Goal: Task Accomplishment & Management: Manage account settings

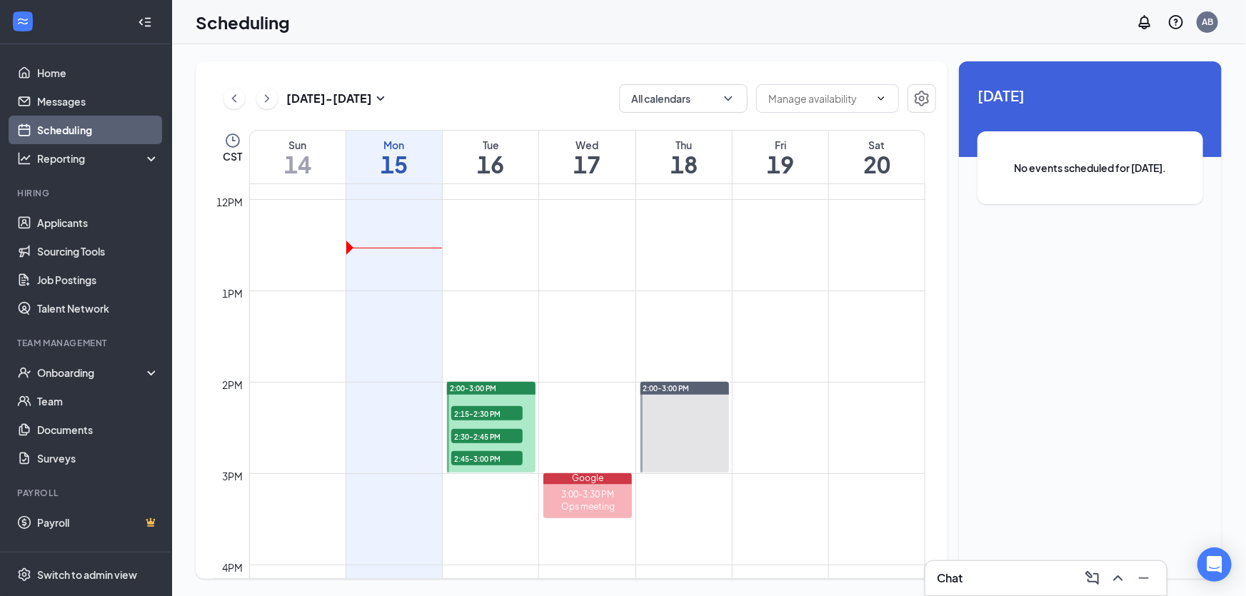
scroll to position [1090, 0]
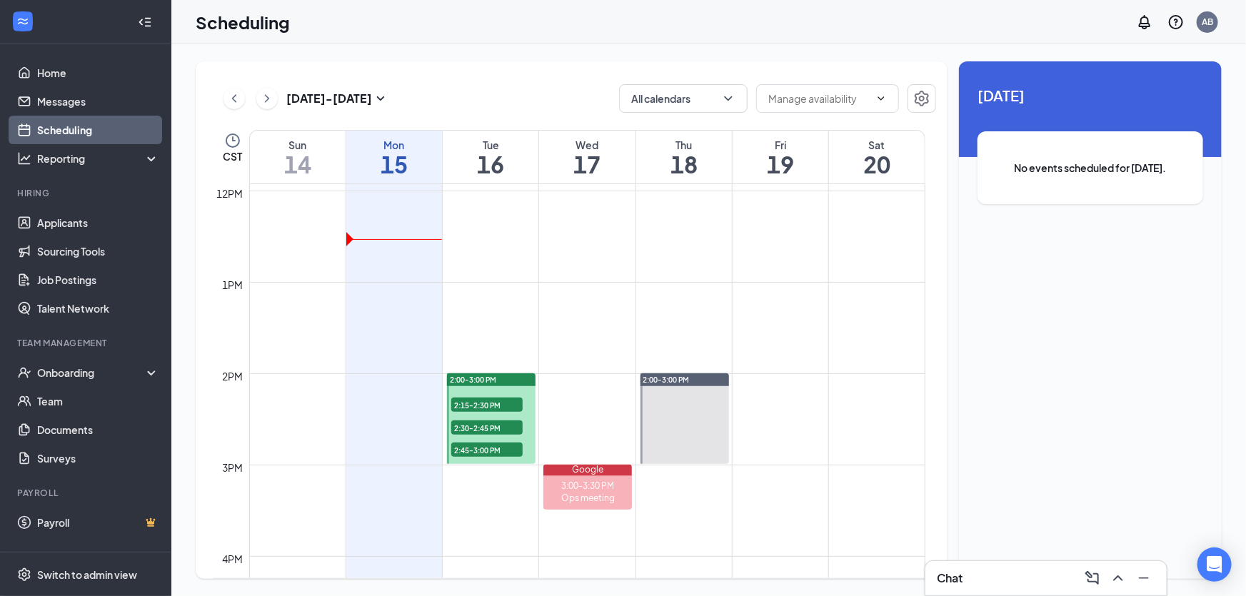
click at [471, 428] on span "2:30-2:45 PM" at bounding box center [486, 427] width 71 height 14
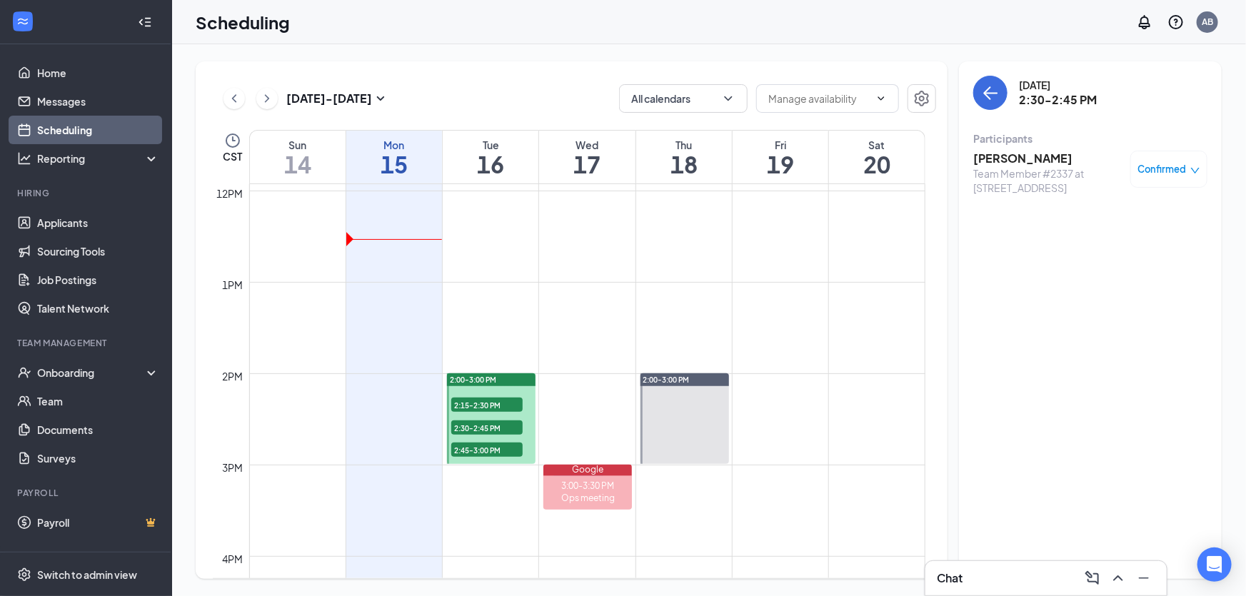
click at [1000, 158] on h3 "[PERSON_NAME]" at bounding box center [1048, 159] width 150 height 16
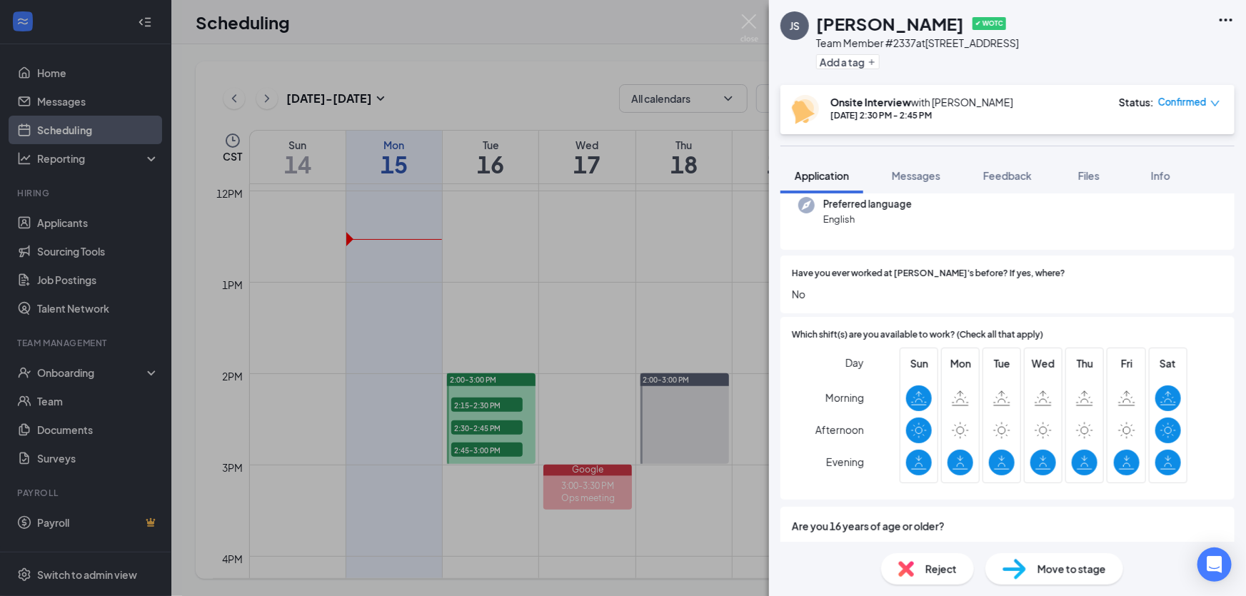
scroll to position [129, 0]
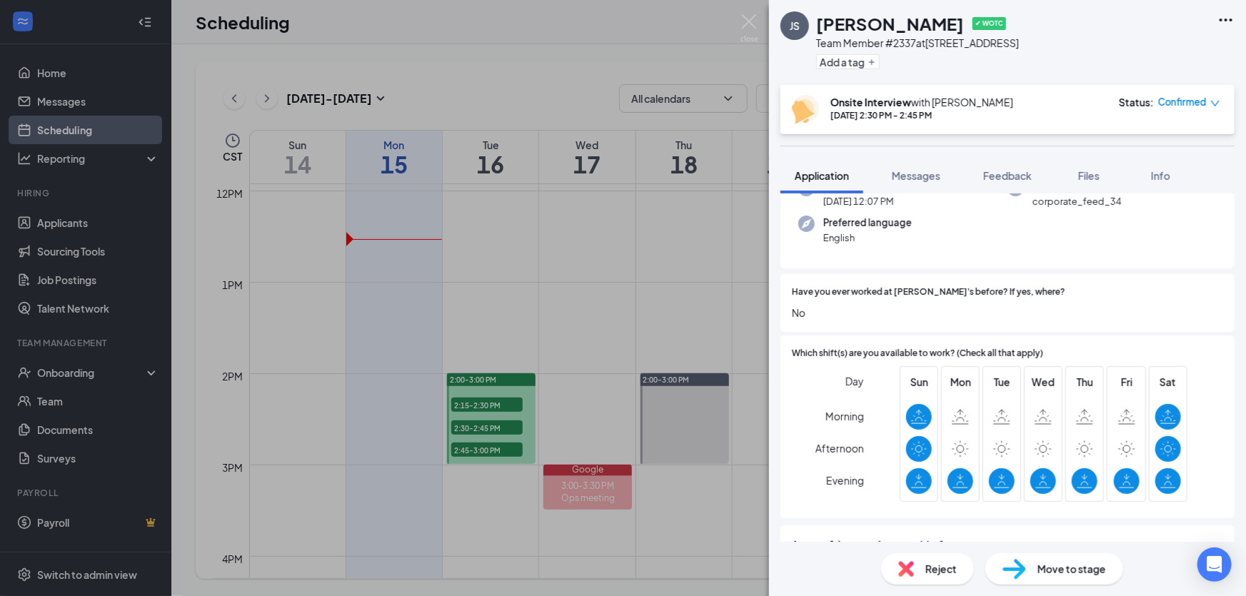
click at [911, 572] on img at bounding box center [906, 569] width 16 height 16
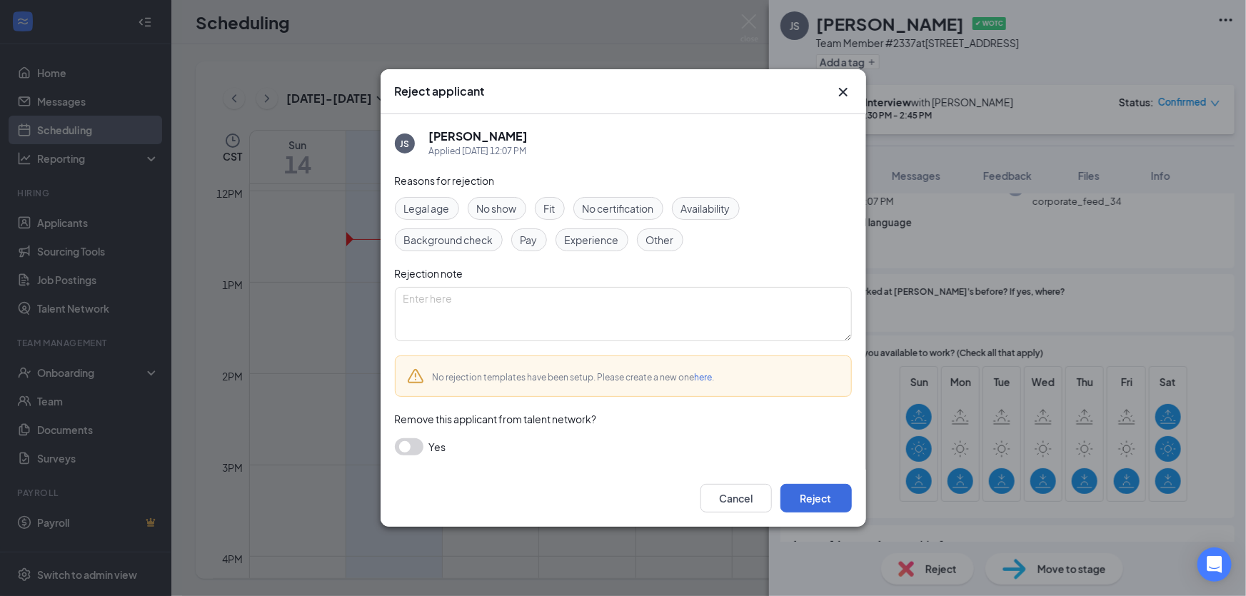
click at [700, 215] on span "Availability" at bounding box center [705, 209] width 49 height 16
click at [535, 308] on textarea at bounding box center [623, 314] width 457 height 54
type textarea "Unfortunetly we are lookiung for people with day time availability."
click at [830, 494] on button "Reject" at bounding box center [815, 498] width 71 height 29
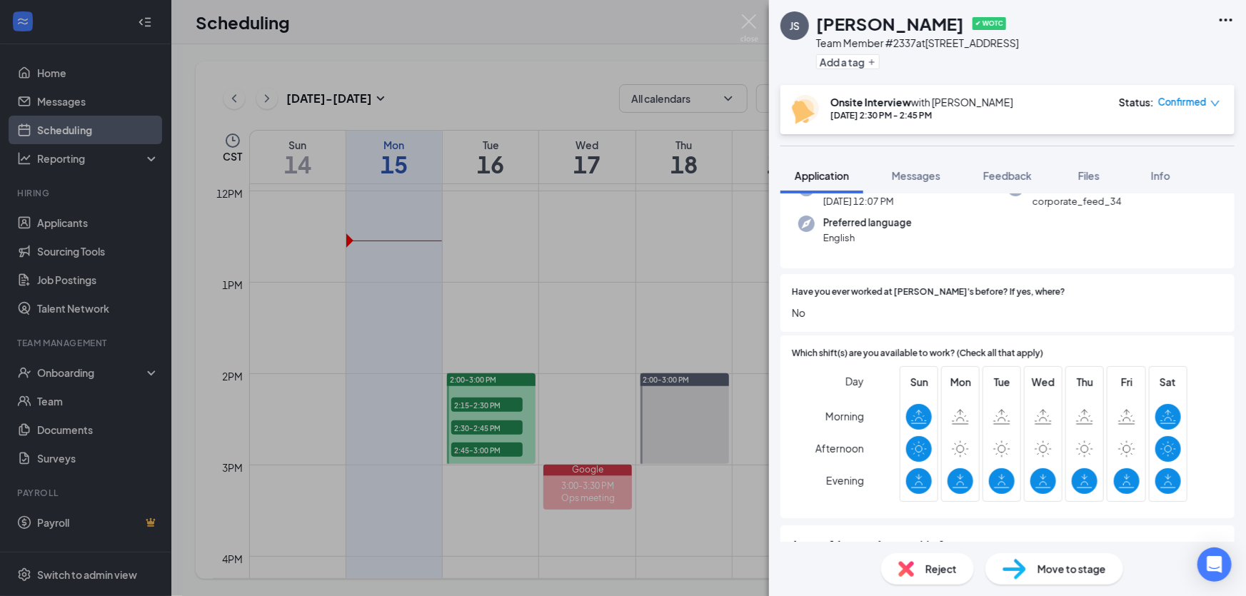
click at [952, 575] on span "Reject" at bounding box center [940, 569] width 31 height 16
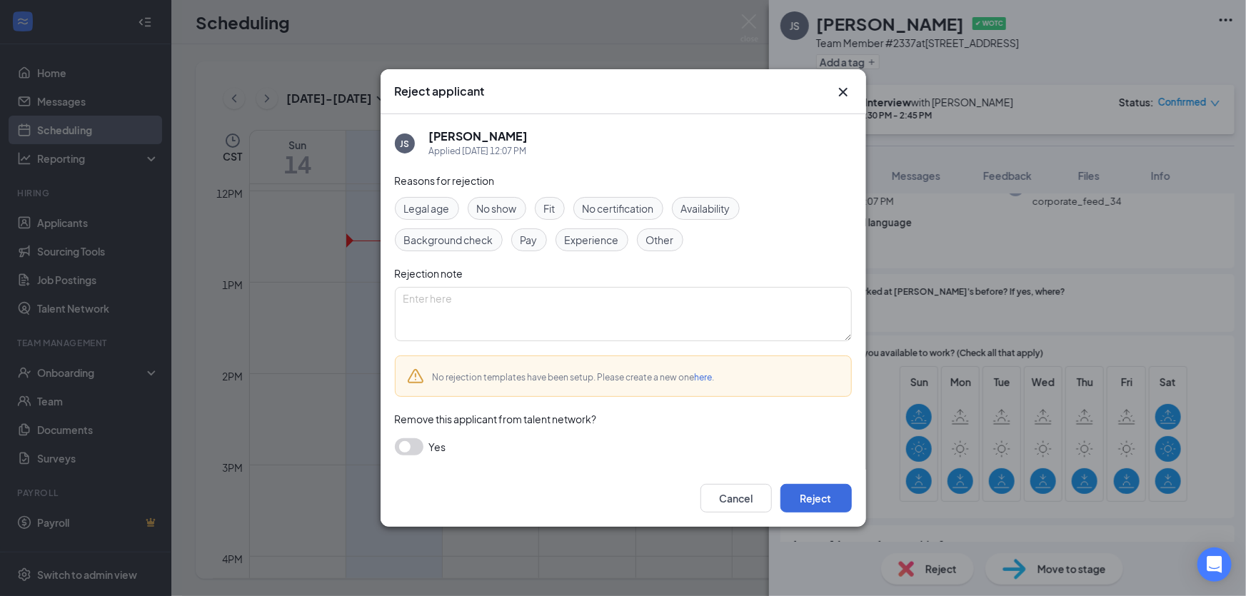
click at [833, 101] on div "Reject applicant" at bounding box center [623, 91] width 485 height 45
click at [845, 96] on icon "Cross" at bounding box center [843, 92] width 17 height 17
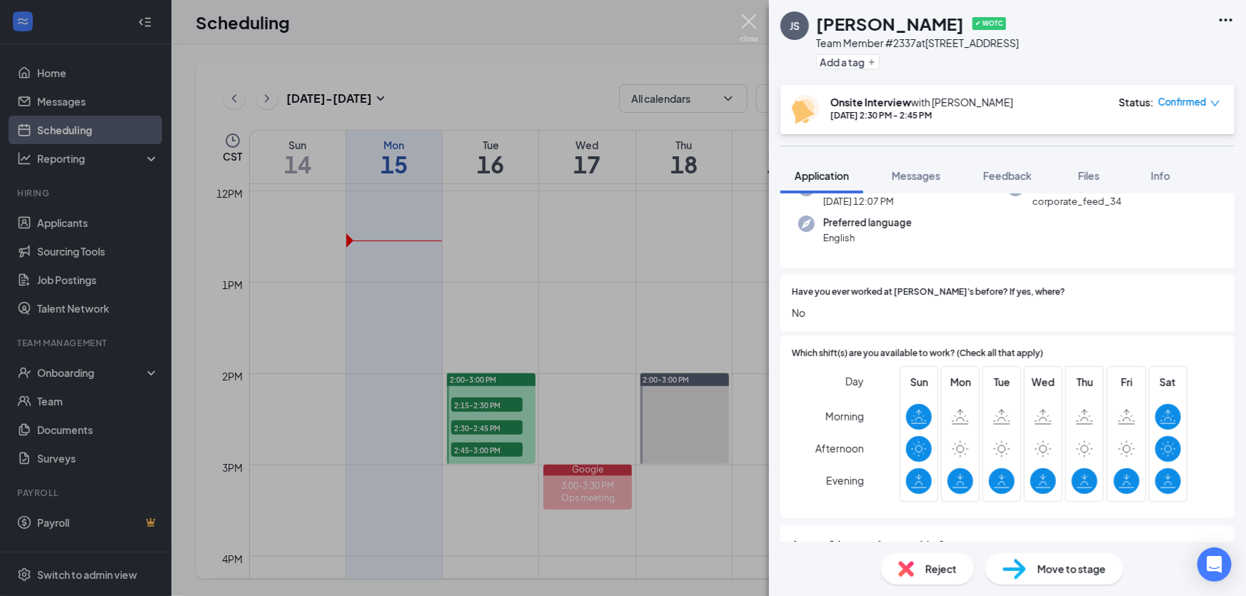
click at [747, 28] on img at bounding box center [749, 28] width 18 height 28
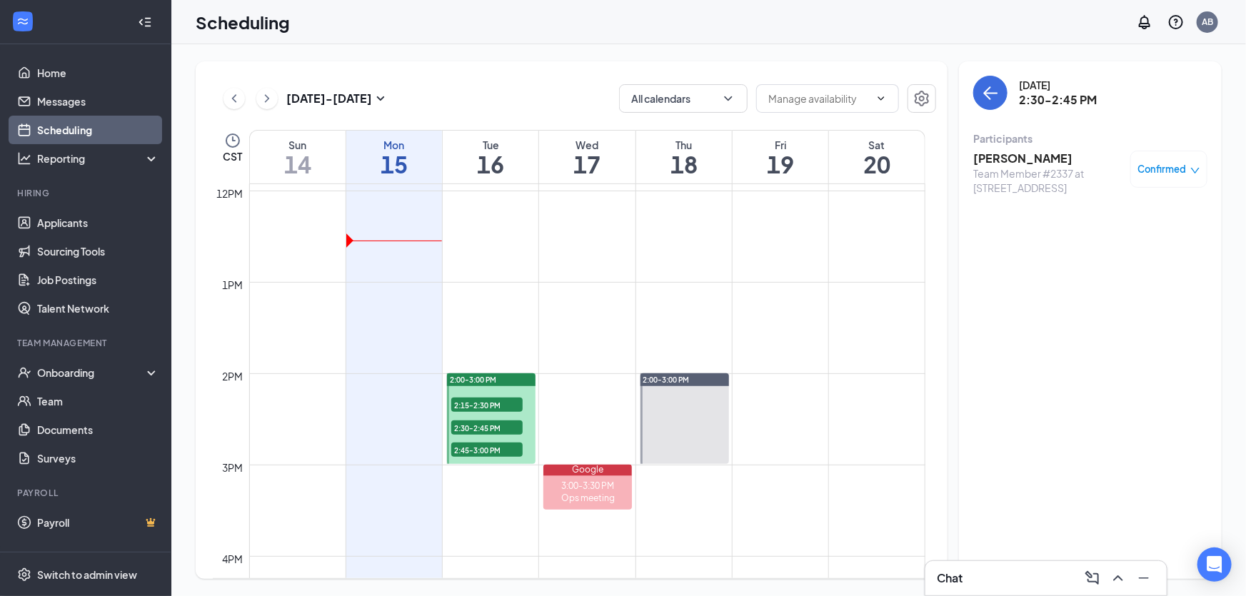
click at [492, 424] on span "2:30-2:45 PM" at bounding box center [486, 427] width 71 height 14
click at [1202, 167] on div "Confirmed" at bounding box center [1168, 169] width 77 height 37
click at [1182, 178] on div "Confirmed" at bounding box center [1168, 169] width 77 height 37
click at [1192, 170] on icon "down" at bounding box center [1195, 171] width 9 height 6
click at [1082, 400] on div "Tuesday, Sep 16 2:30-2:45 PM Participants Jose Silverio Team Member #2337 at #2…" at bounding box center [1090, 320] width 263 height 518
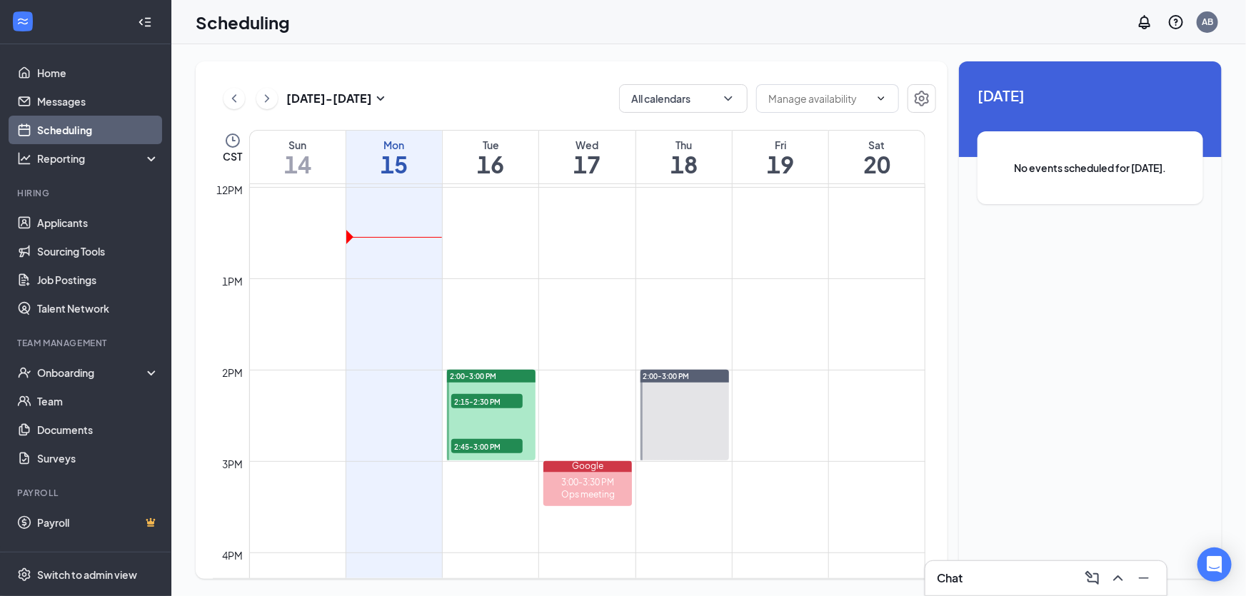
scroll to position [1220, 0]
